Goal: Transaction & Acquisition: Purchase product/service

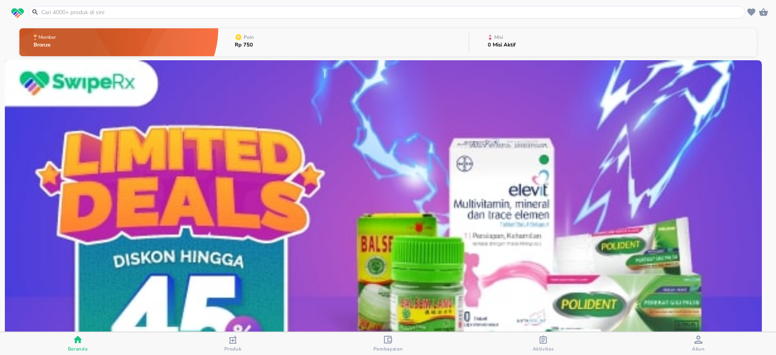
click at [200, 10] on input "text" at bounding box center [391, 12] width 702 height 8
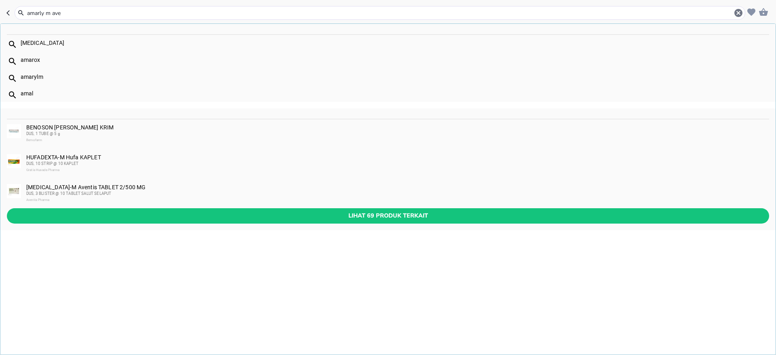
type input "amarly m ave"
click at [134, 183] on div "[MEDICAL_DATA]-M Aventis TABLET 2/500 MG DUS, 3 BLISTER @ 10 TABLET SALUT SELAP…" at bounding box center [387, 194] width 775 height 30
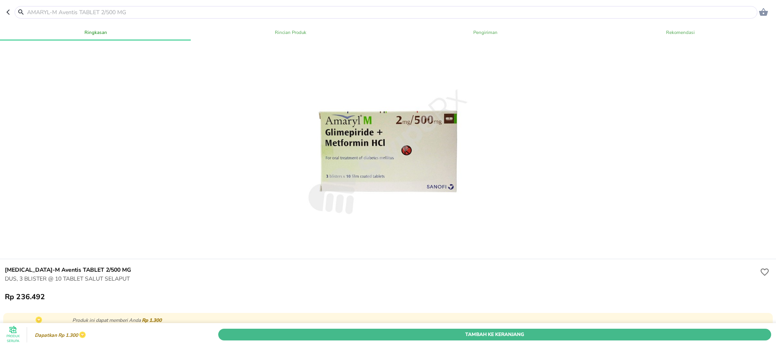
click at [465, 330] on span "Tambah Ke Keranjang" at bounding box center [494, 334] width 540 height 8
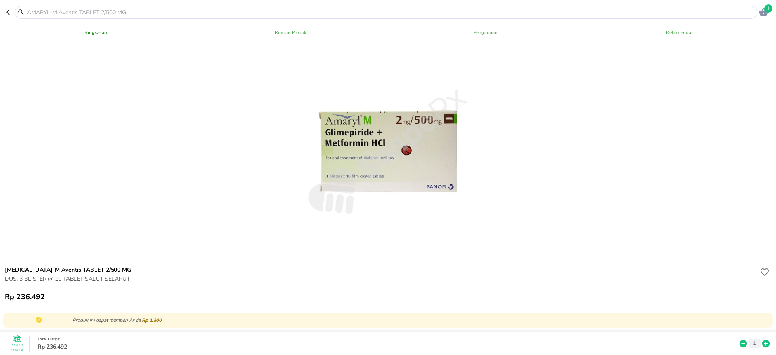
click at [135, 8] on input "text" at bounding box center [390, 12] width 729 height 8
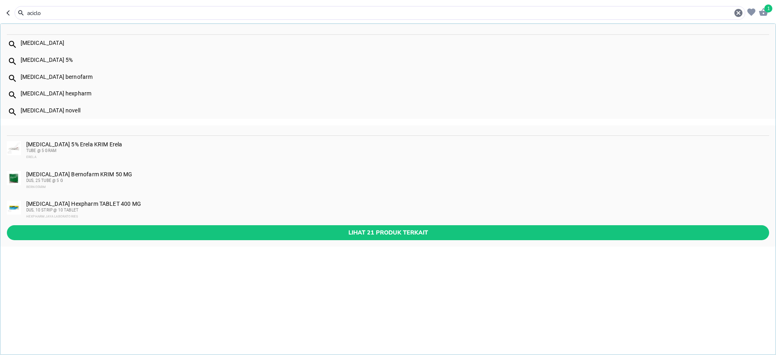
type input "aciclo"
click at [160, 204] on div "[MEDICAL_DATA] Hexpharm TABLET 400 MG DUS, 10 STRIP @ 10 TABLET HEXPHARM JAYA L…" at bounding box center [397, 209] width 742 height 19
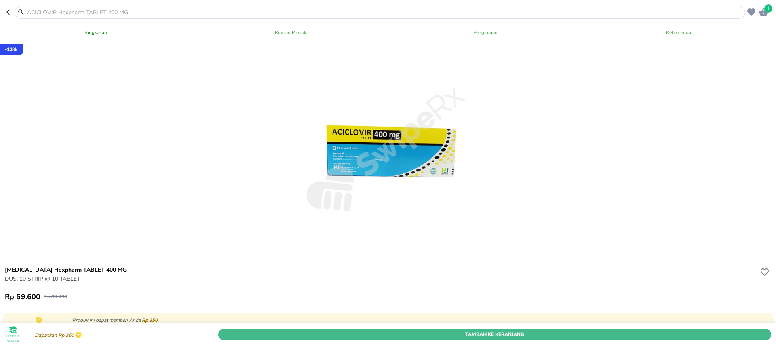
click at [466, 330] on span "Tambah Ke Keranjang" at bounding box center [494, 334] width 540 height 8
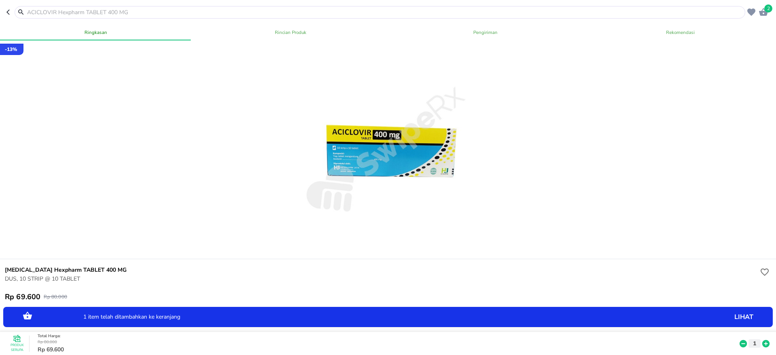
click at [760, 339] on icon at bounding box center [765, 343] width 11 height 9
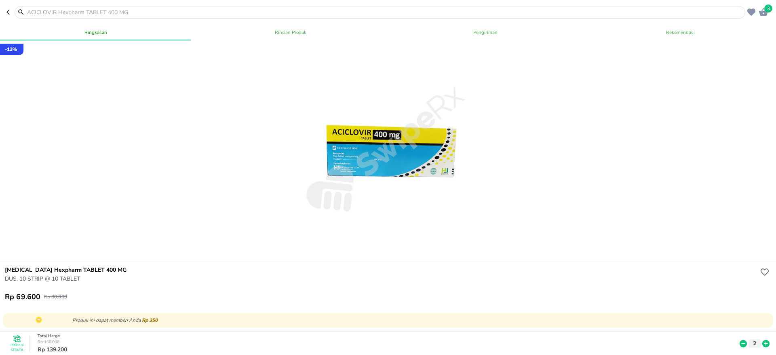
click at [44, 13] on input "text" at bounding box center [384, 12] width 717 height 8
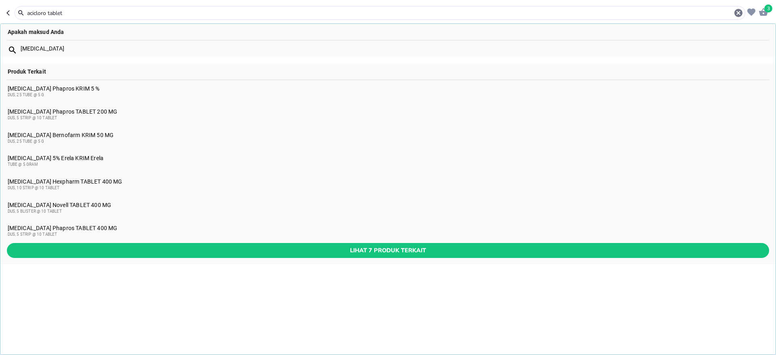
type input "acicloro tablet"
click at [135, 227] on div "[MEDICAL_DATA] Phapros TABLET 400 MG DUS, 5 STRIP @ 10 TABLET" at bounding box center [388, 231] width 761 height 13
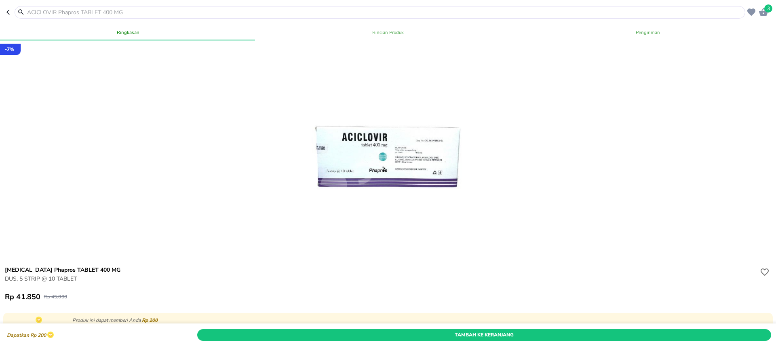
click at [296, 327] on div "Tambah Ke Keranjang" at bounding box center [483, 334] width 577 height 15
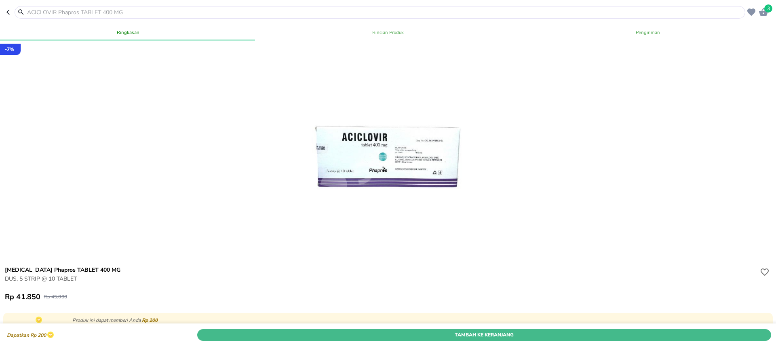
click at [307, 330] on span "Tambah Ke Keranjang" at bounding box center [483, 334] width 561 height 8
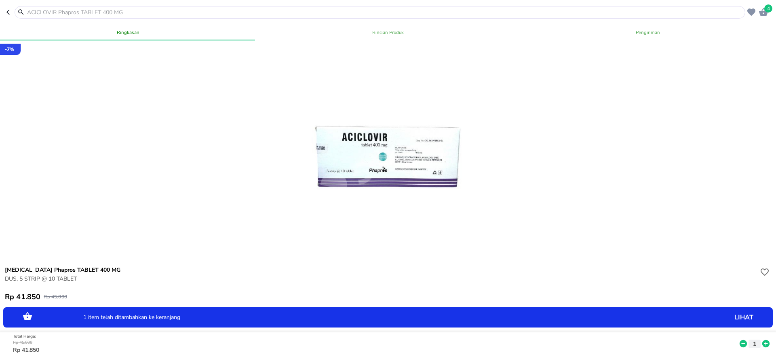
click at [760, 339] on icon at bounding box center [765, 343] width 11 height 9
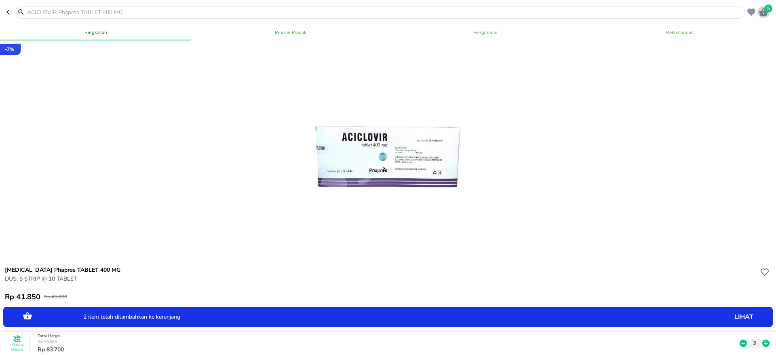
click at [763, 14] on icon "button" at bounding box center [763, 12] width 9 height 8
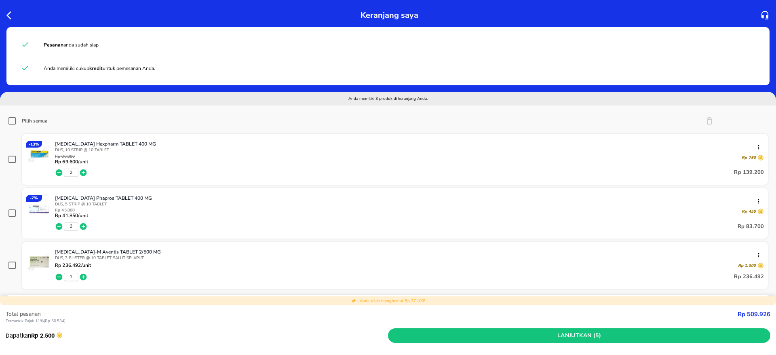
scroll to position [61, 0]
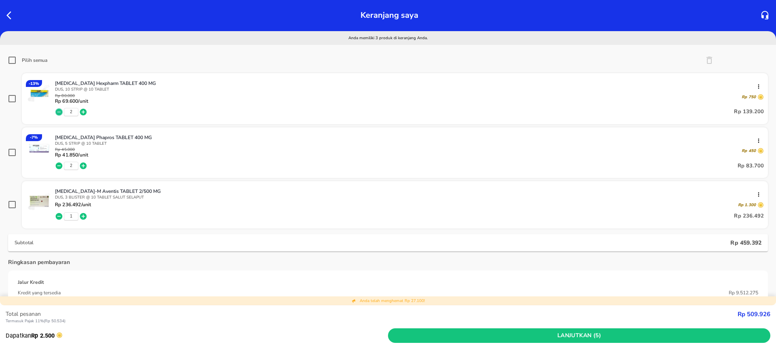
click at [57, 111] on icon "button" at bounding box center [59, 111] width 7 height 7
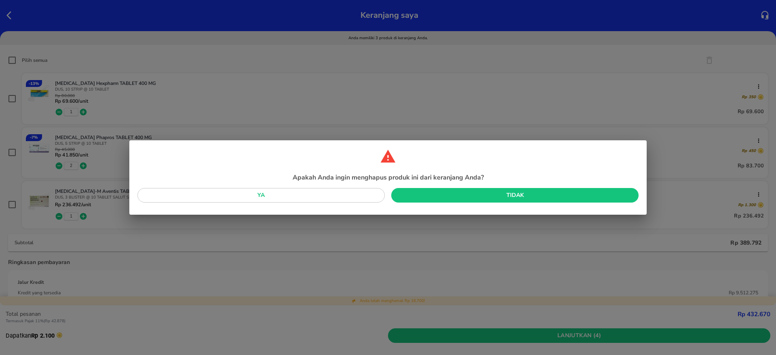
click at [324, 195] on span "Ya" at bounding box center [261, 195] width 234 height 10
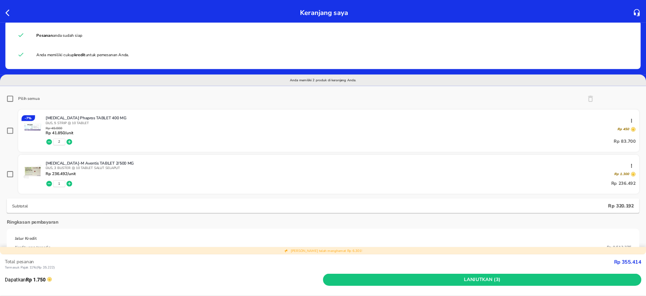
scroll to position [0, 0]
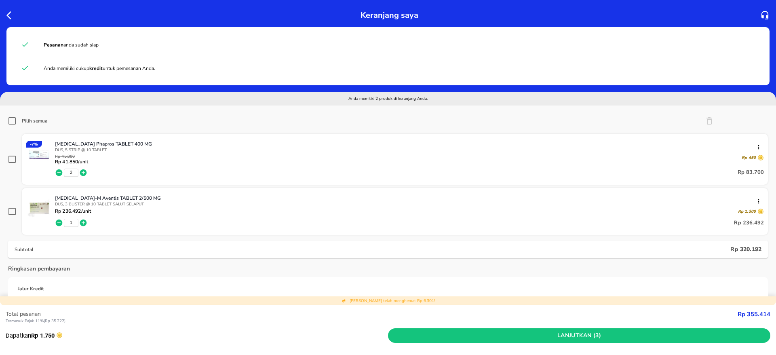
click at [579, 307] on div "Total pesanan Termasuk Pajak 11% ( Rp 35.222 ) Rp 355.414 Dapatkan Rp 1.750 Lan…" at bounding box center [388, 324] width 764 height 38
click at [649, 275] on div "Ringkasan pembayaran Jalur Kredit Kredit yang tersedia Rp 9.512.275 Jumlah Pesa…" at bounding box center [387, 305] width 759 height 82
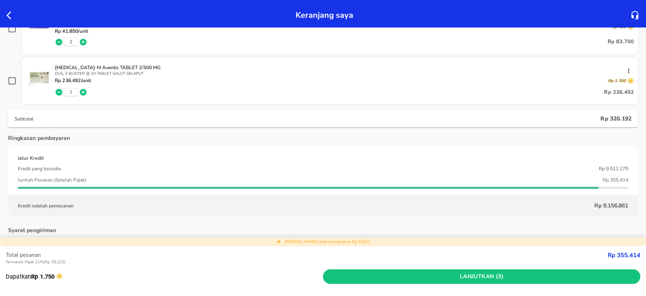
scroll to position [101, 0]
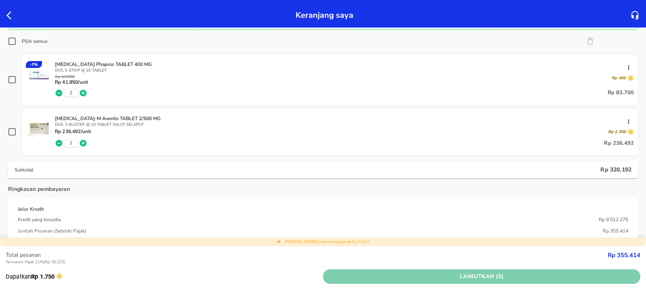
click at [465, 269] on button "Lanjutkan (3)" at bounding box center [481, 276] width 317 height 15
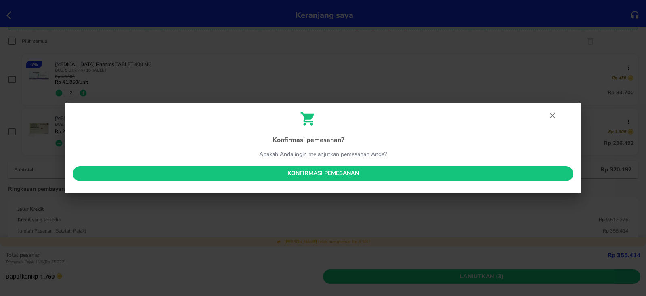
click at [476, 180] on button "Konfirmasi pemesanan" at bounding box center [323, 173] width 501 height 15
